Goal: Information Seeking & Learning: Find specific fact

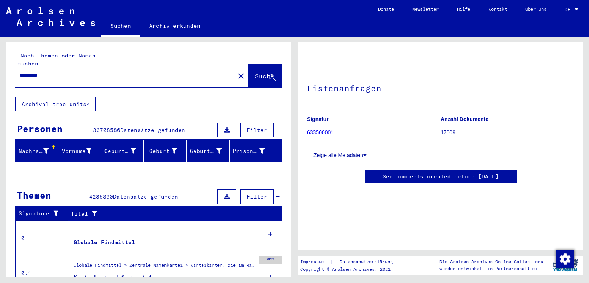
click at [120, 71] on input "*********" at bounding box center [125, 75] width 211 height 8
click at [237, 71] on mat-icon "close" at bounding box center [241, 75] width 9 height 9
click at [120, 71] on input "*********" at bounding box center [125, 75] width 211 height 8
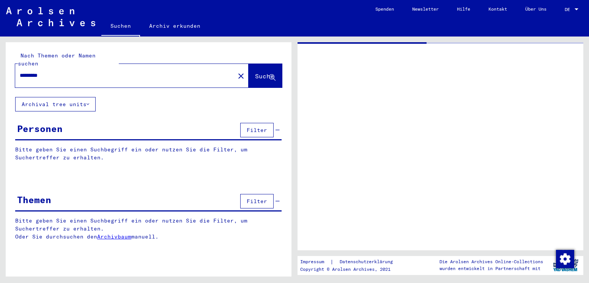
click at [0, 64] on html "Suchen Archiv erkunden Spenden Newsletter Hilfe Kontakt Über Uns Suchen Archiv …" at bounding box center [294, 141] width 589 height 283
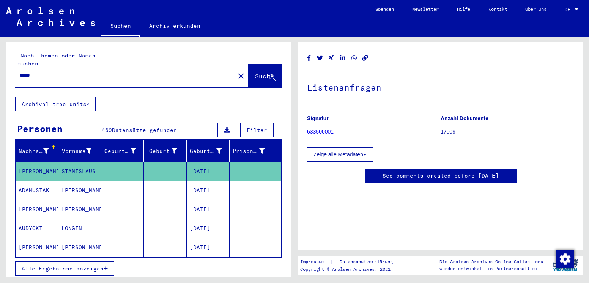
type input "*****"
click at [249, 64] on button "Suche" at bounding box center [265, 76] width 33 height 24
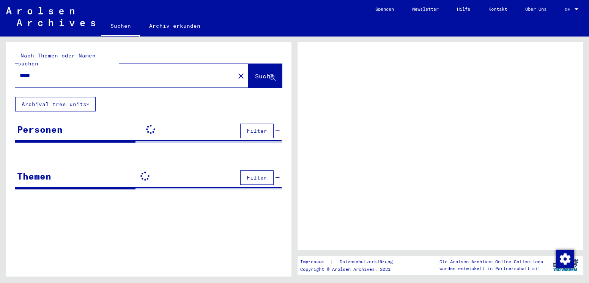
click at [255, 72] on span "Suche" at bounding box center [264, 76] width 19 height 8
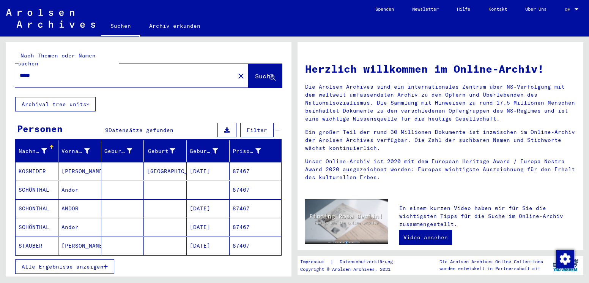
click at [90, 263] on span "Alle Ergebnisse anzeigen" at bounding box center [63, 266] width 82 height 7
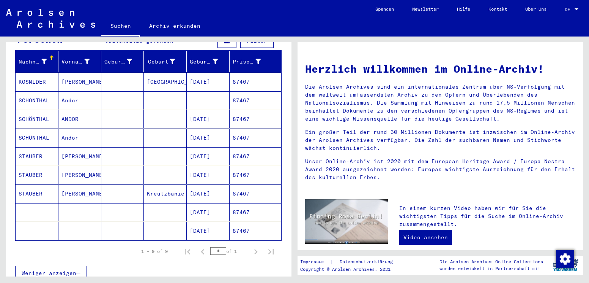
scroll to position [76, 0]
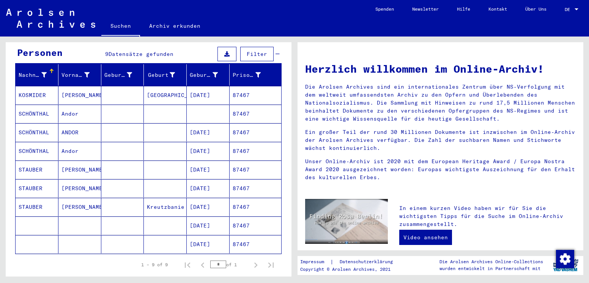
click at [211, 160] on mat-cell "[DATE]" at bounding box center [208, 169] width 43 height 18
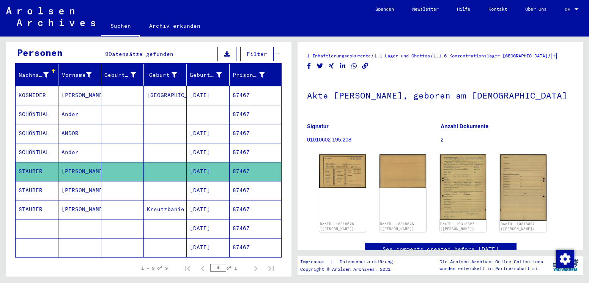
scroll to position [38, 0]
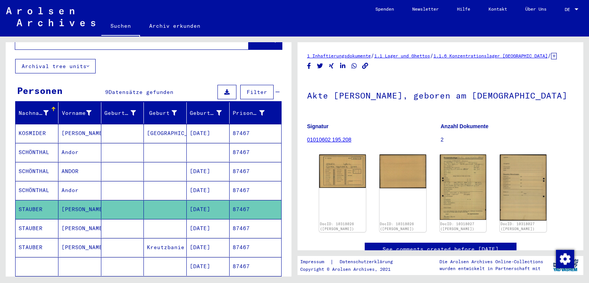
click at [77, 181] on mat-cell "Andor" at bounding box center [79, 190] width 43 height 19
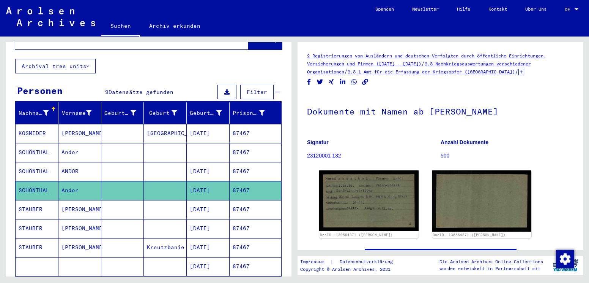
click at [72, 164] on mat-cell "ANDOR" at bounding box center [79, 171] width 43 height 19
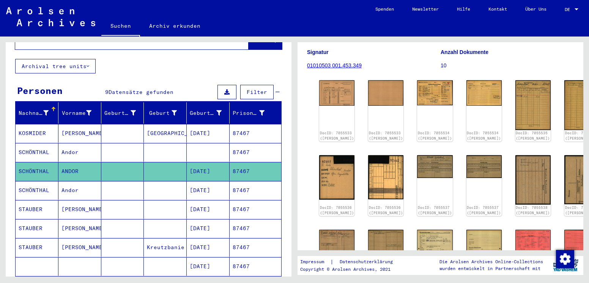
scroll to position [76, 0]
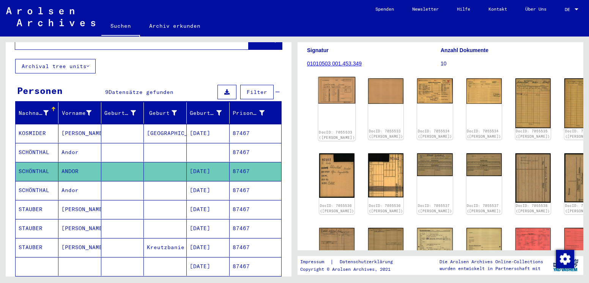
click at [333, 97] on img at bounding box center [337, 90] width 37 height 27
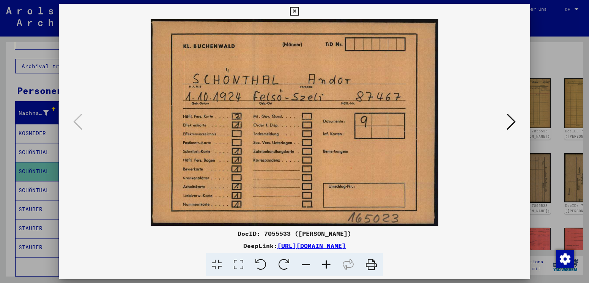
click at [295, 11] on icon at bounding box center [294, 11] width 9 height 9
